Goal: Information Seeking & Learning: Check status

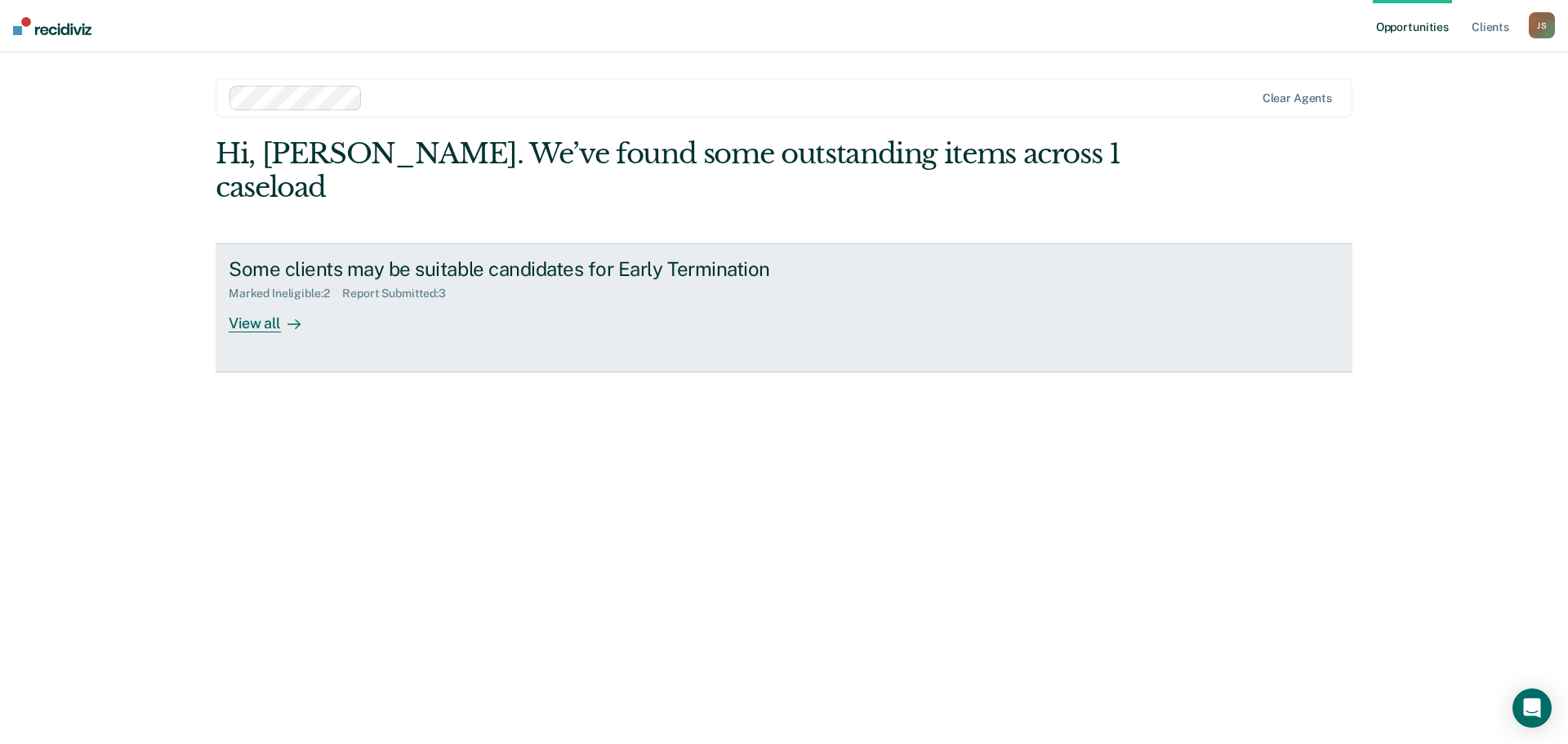
click at [267, 301] on div "View all" at bounding box center [274, 317] width 91 height 32
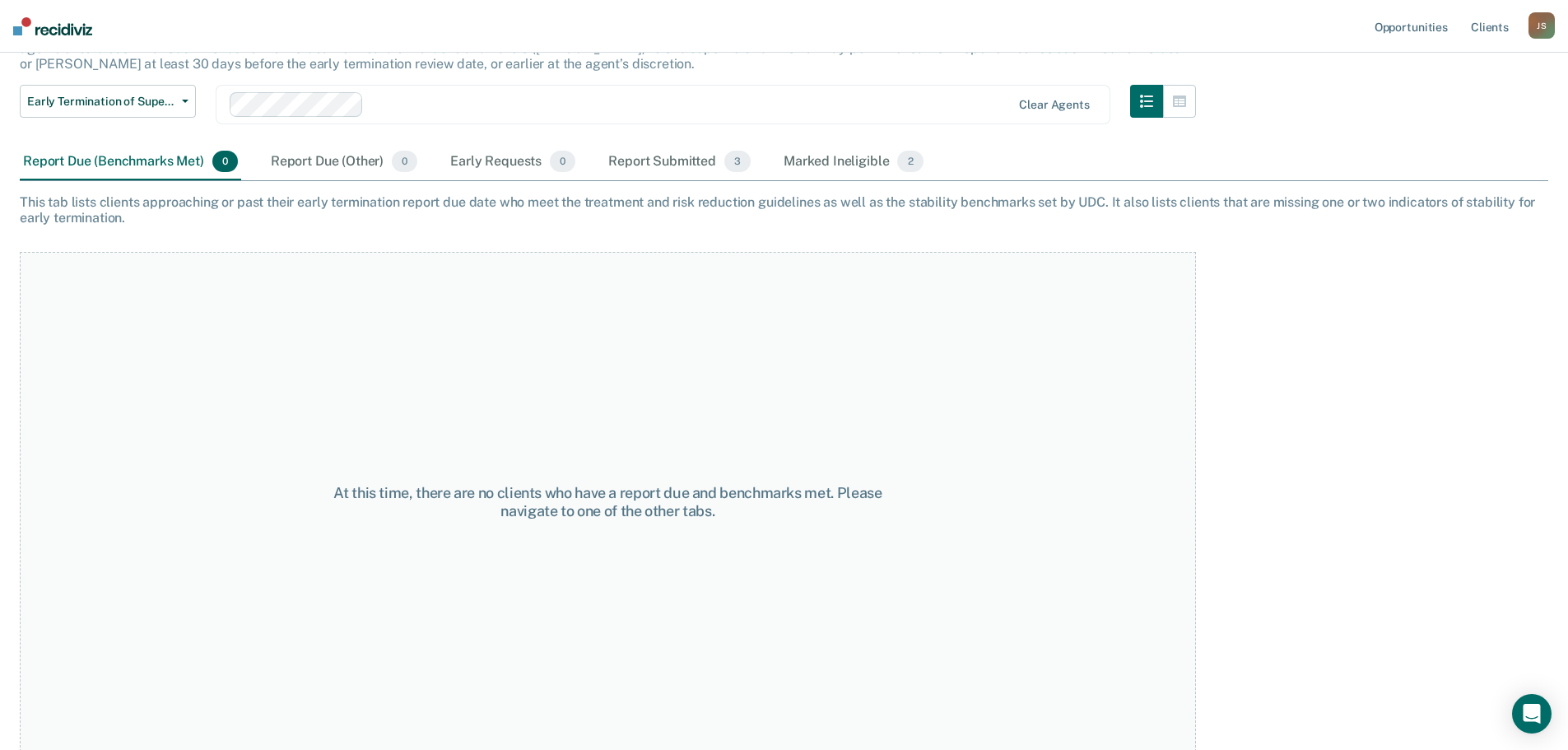
scroll to position [137, 0]
click at [343, 168] on div "Report Due (Other) 0" at bounding box center [344, 161] width 153 height 37
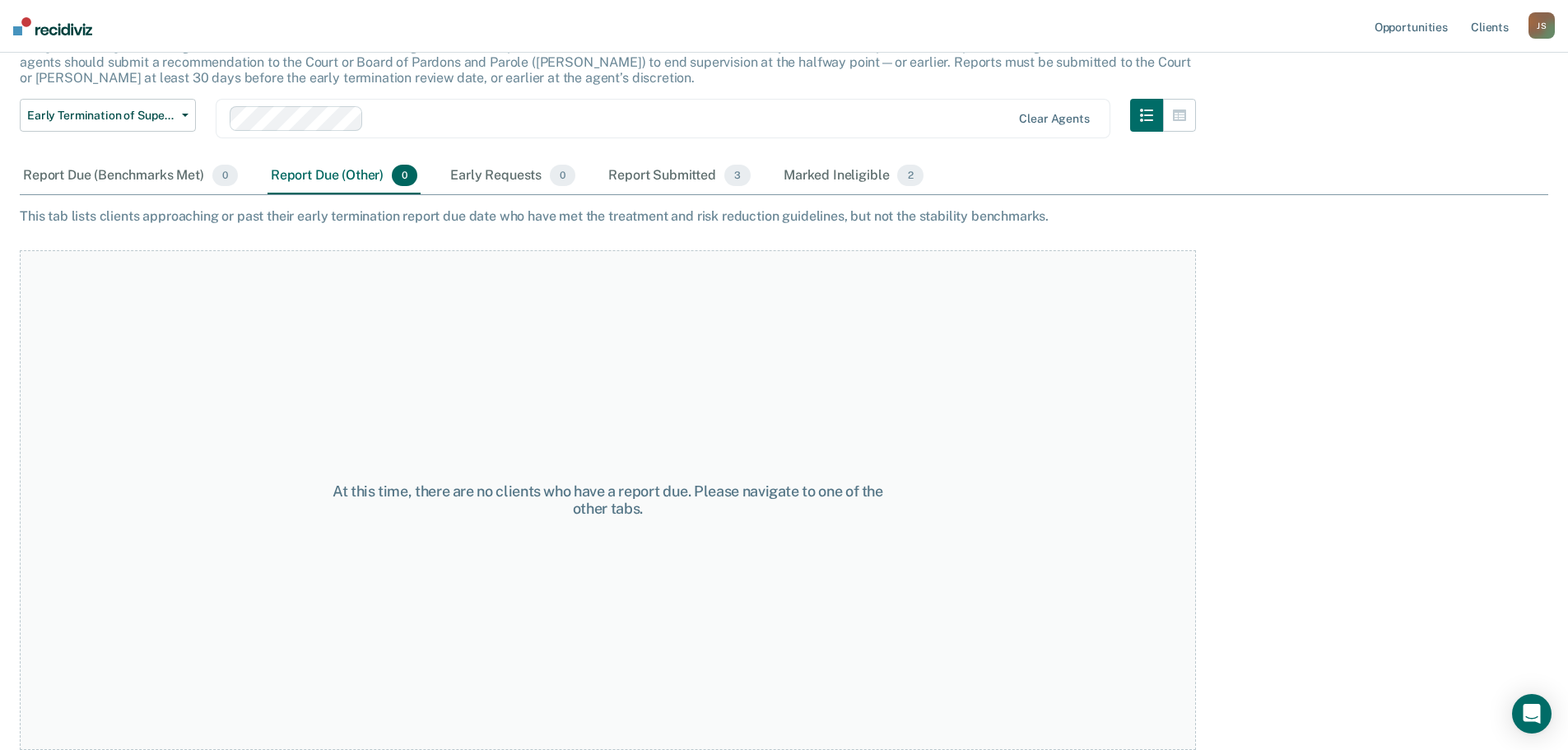
scroll to position [122, 0]
click at [507, 181] on div "Early Requests 0" at bounding box center [513, 176] width 131 height 37
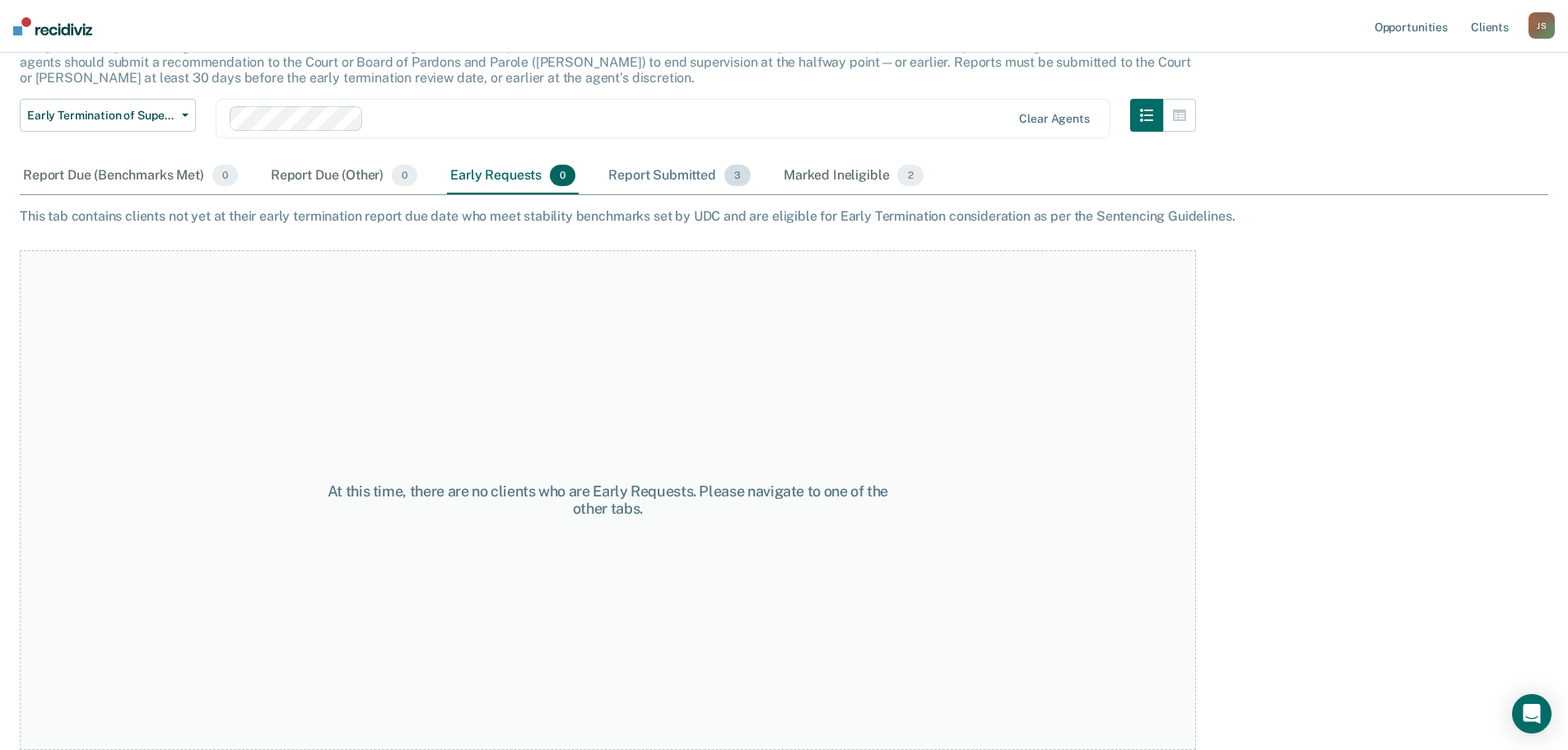
click at [656, 176] on div "Report Submitted 3" at bounding box center [679, 176] width 149 height 37
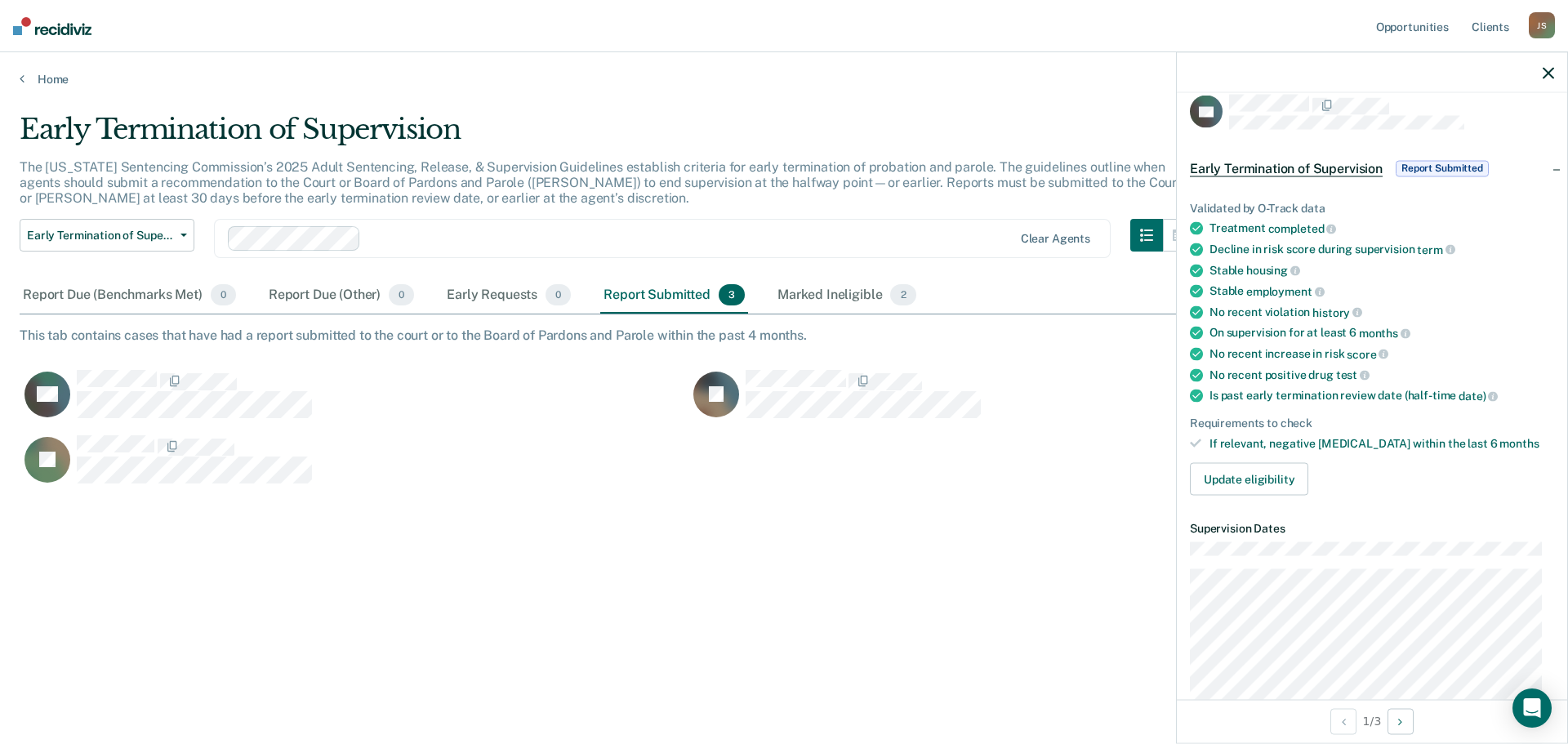
scroll to position [0, 0]
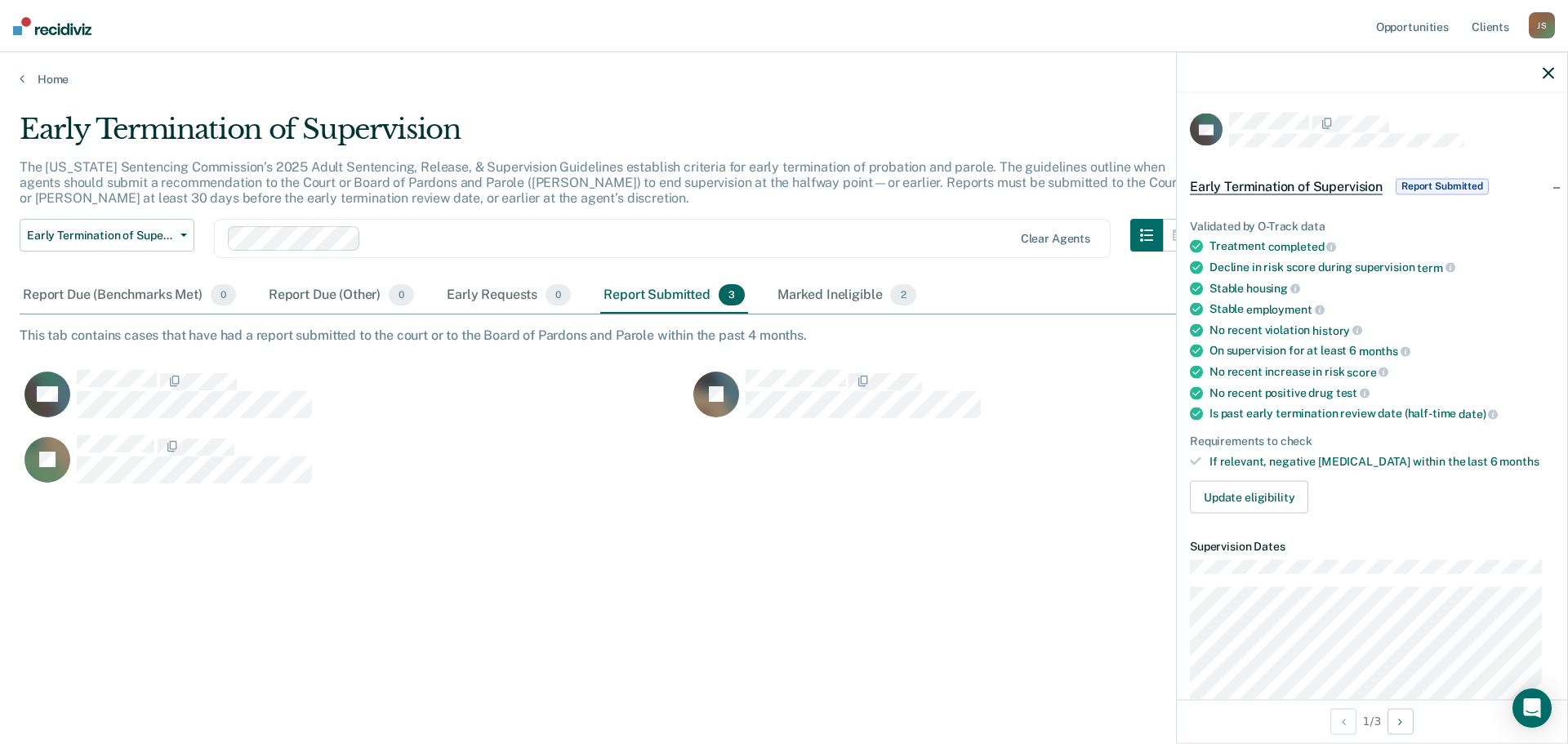
click at [1545, 72] on icon "button" at bounding box center [1548, 73] width 11 height 11
